Goal: Task Accomplishment & Management: Use online tool/utility

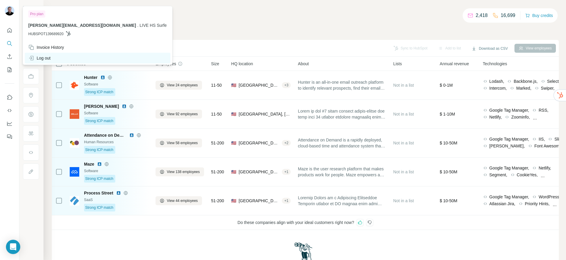
click at [40, 56] on div "Log out" at bounding box center [39, 58] width 22 height 6
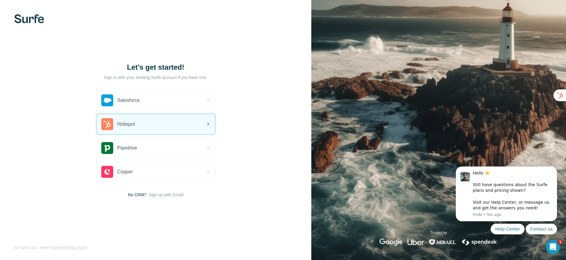
click at [139, 125] on div "Hubspot" at bounding box center [156, 124] width 119 height 20
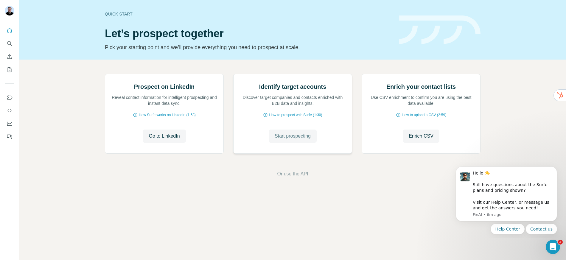
click at [282, 140] on span "Start prospecting" at bounding box center [293, 136] width 36 height 7
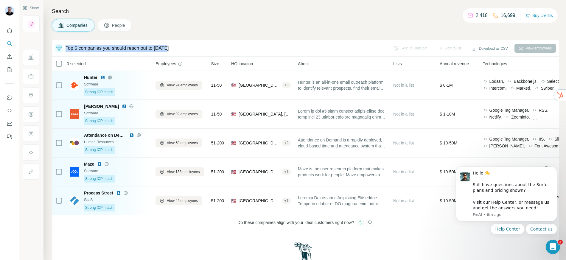
drag, startPoint x: 66, startPoint y: 49, endPoint x: 180, endPoint y: 47, distance: 113.8
click at [180, 47] on div "Top 5 companies you should reach out to [DATE]" at bounding box center [221, 48] width 332 height 8
click at [556, 168] on icon "Dismiss notification" at bounding box center [555, 168] width 3 height 3
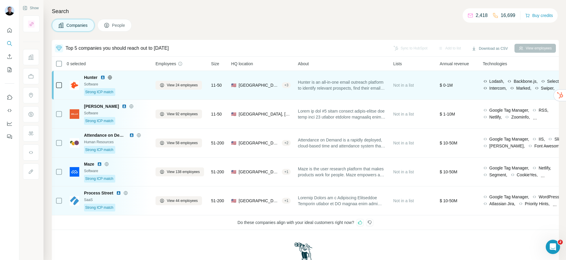
click at [333, 86] on span "Hunter is an all-in-one email outreach platform to identify relevant prospects,…" at bounding box center [342, 85] width 88 height 12
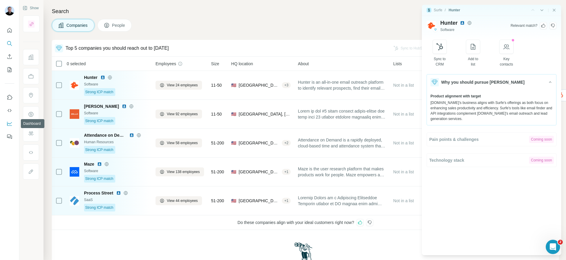
click at [12, 126] on icon "Dashboard" at bounding box center [10, 124] width 6 height 6
